Goal: Transaction & Acquisition: Purchase product/service

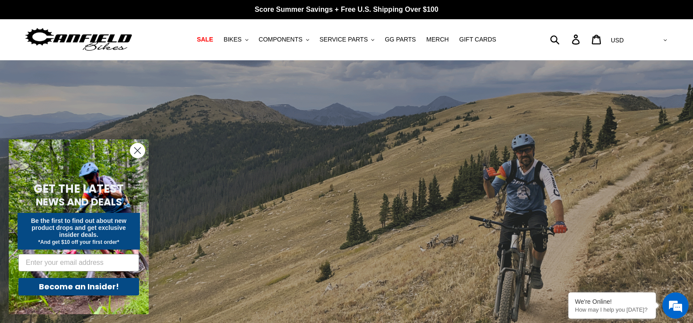
click at [133, 151] on circle "Close dialog" at bounding box center [137, 150] width 14 height 14
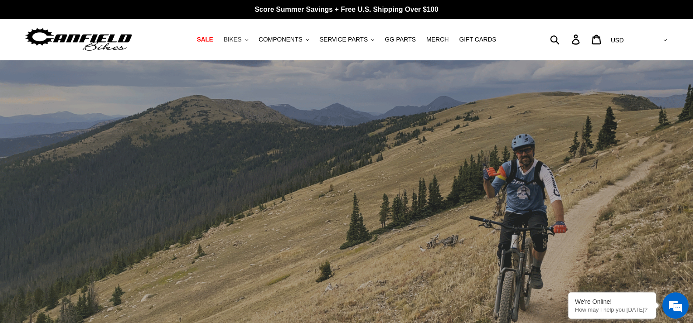
click at [241, 39] on span "BIKES" at bounding box center [232, 39] width 18 height 7
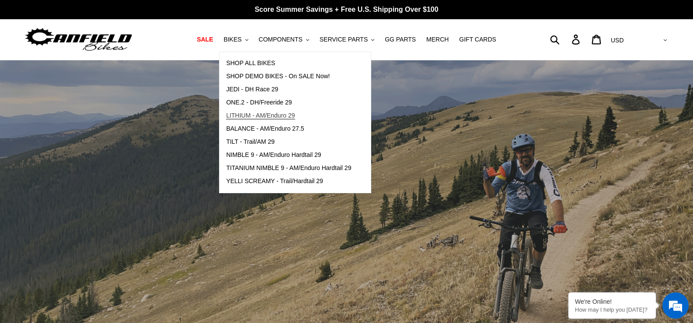
click at [265, 117] on span "LITHIUM - AM/Enduro 29" at bounding box center [260, 115] width 69 height 7
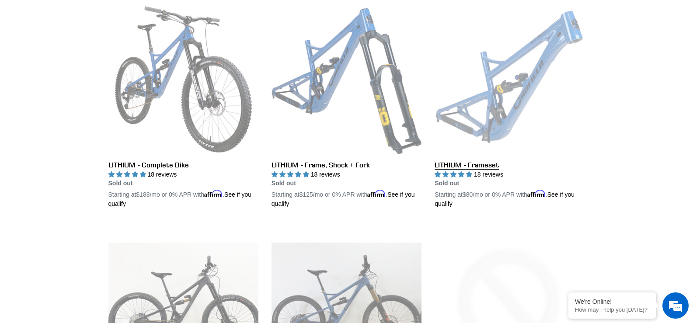
scroll to position [219, 0]
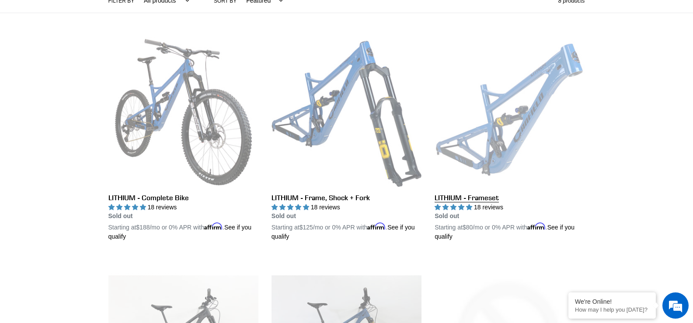
click at [492, 167] on link "LITHIUM - Frameset" at bounding box center [510, 139] width 150 height 205
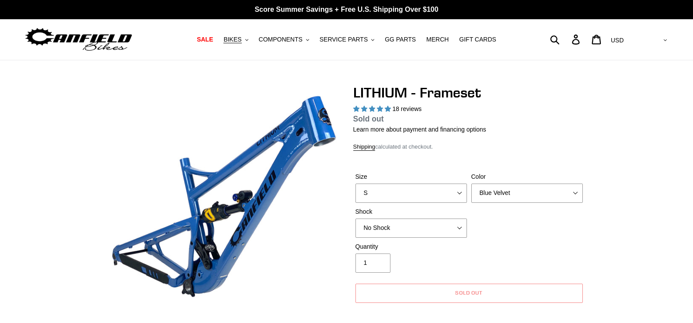
select select "highest-rating"
